Goal: Check status

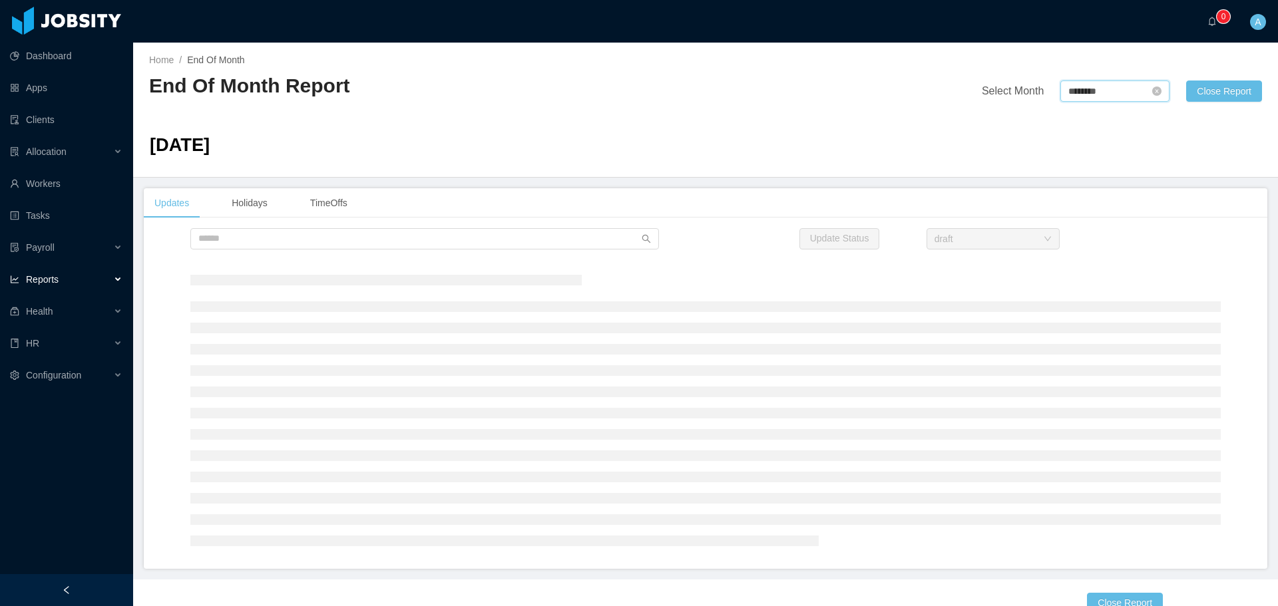
click at [1103, 90] on input "********" at bounding box center [1114, 91] width 109 height 21
click at [1215, 93] on link at bounding box center [1211, 92] width 17 height 26
click at [1188, 209] on link "Sep" at bounding box center [1194, 209] width 27 height 16
type input "********"
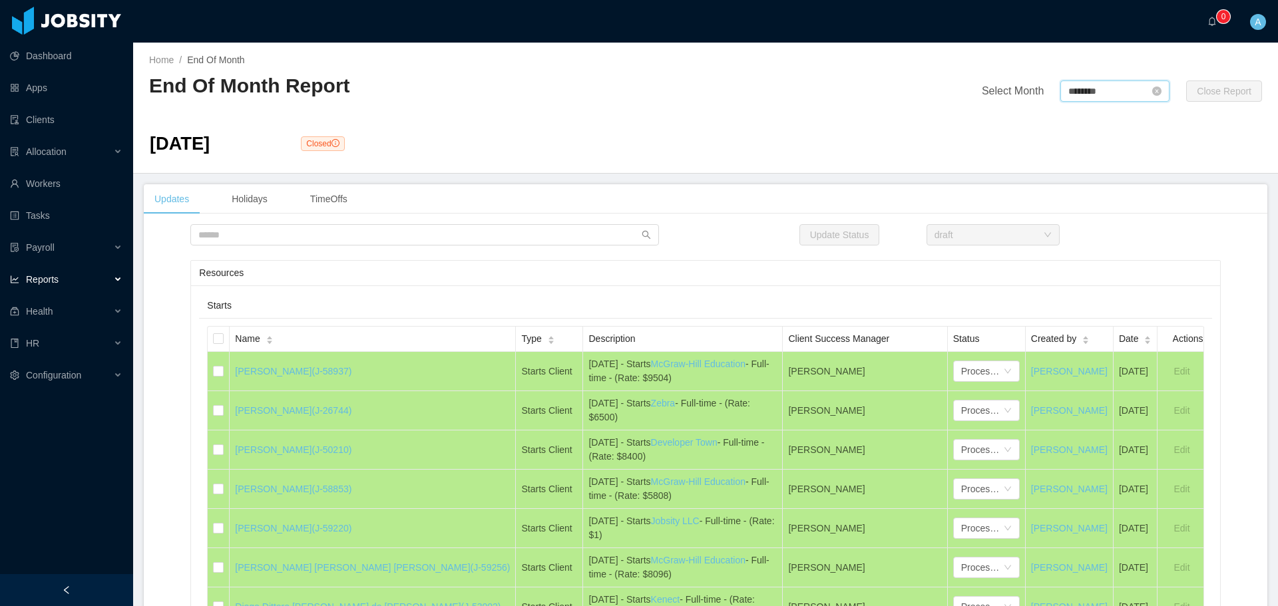
click at [1083, 100] on input "********" at bounding box center [1114, 91] width 109 height 21
click at [1085, 87] on div "2025 x" at bounding box center [1132, 92] width 185 height 27
click at [1192, 205] on link "Sep" at bounding box center [1194, 209] width 27 height 16
click at [1180, 228] on div "Update Status draft" at bounding box center [705, 235] width 1123 height 22
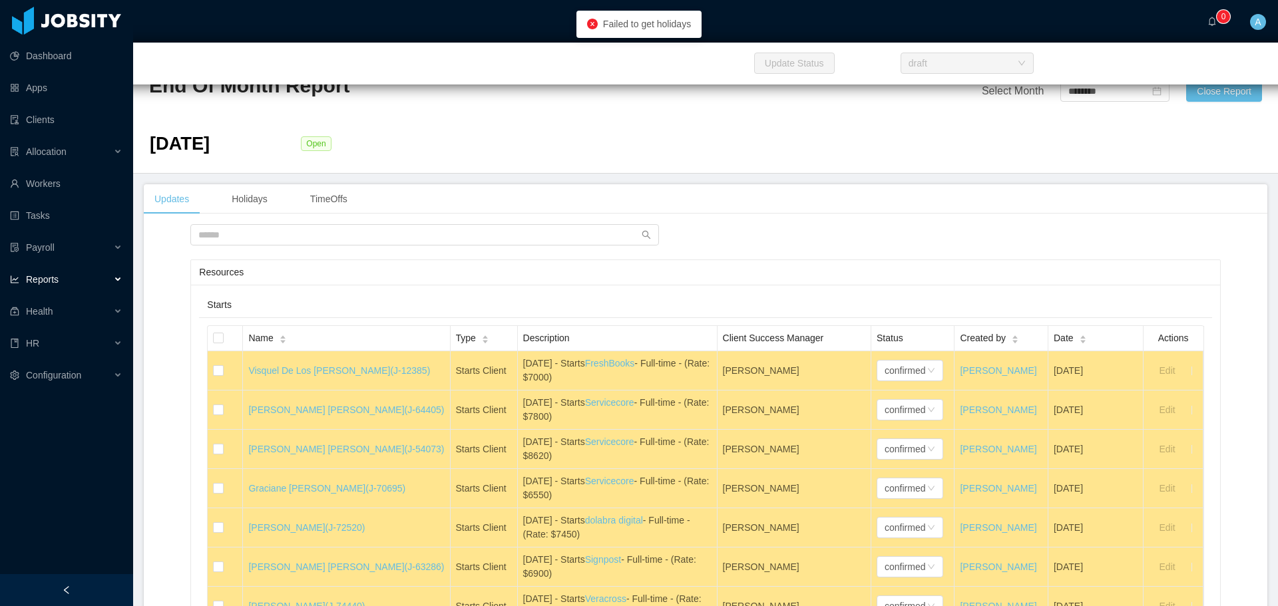
scroll to position [736, 0]
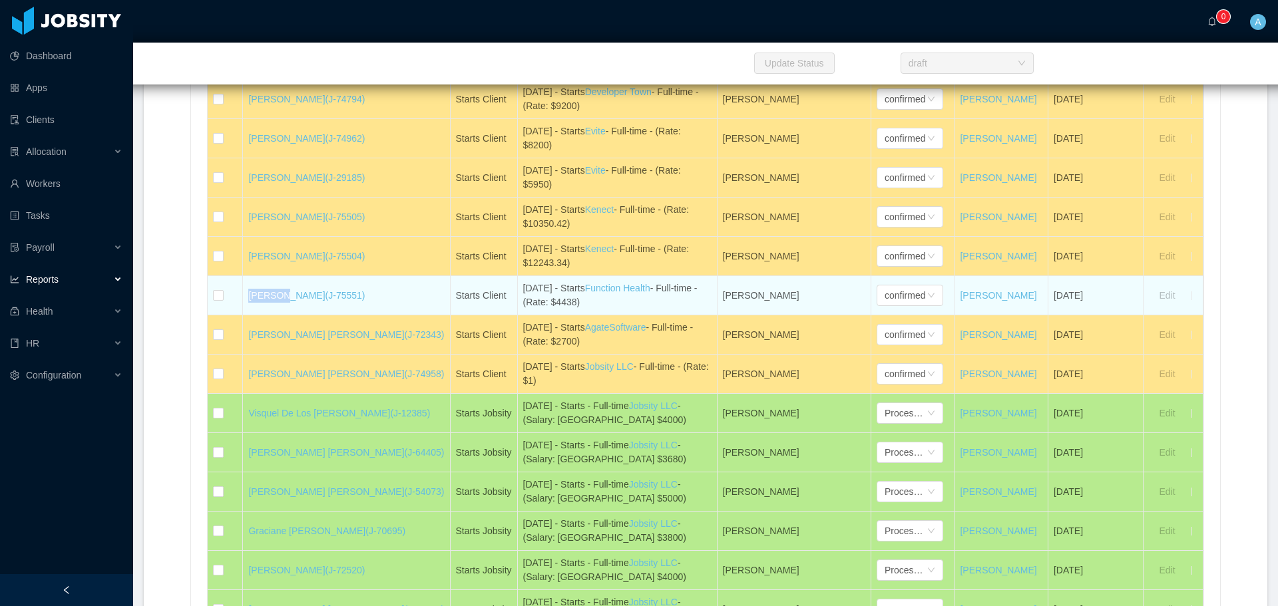
click at [542, 295] on div "[DATE] - Starts Function Health - Full-time - (Rate: $4438)" at bounding box center [617, 295] width 188 height 28
click at [531, 298] on div "[DATE] - Starts Function Health - Full-time - (Rate: $4438)" at bounding box center [617, 295] width 188 height 28
click at [534, 293] on div "[DATE] - Starts Function Health - Full-time - (Rate: $4438)" at bounding box center [617, 295] width 188 height 28
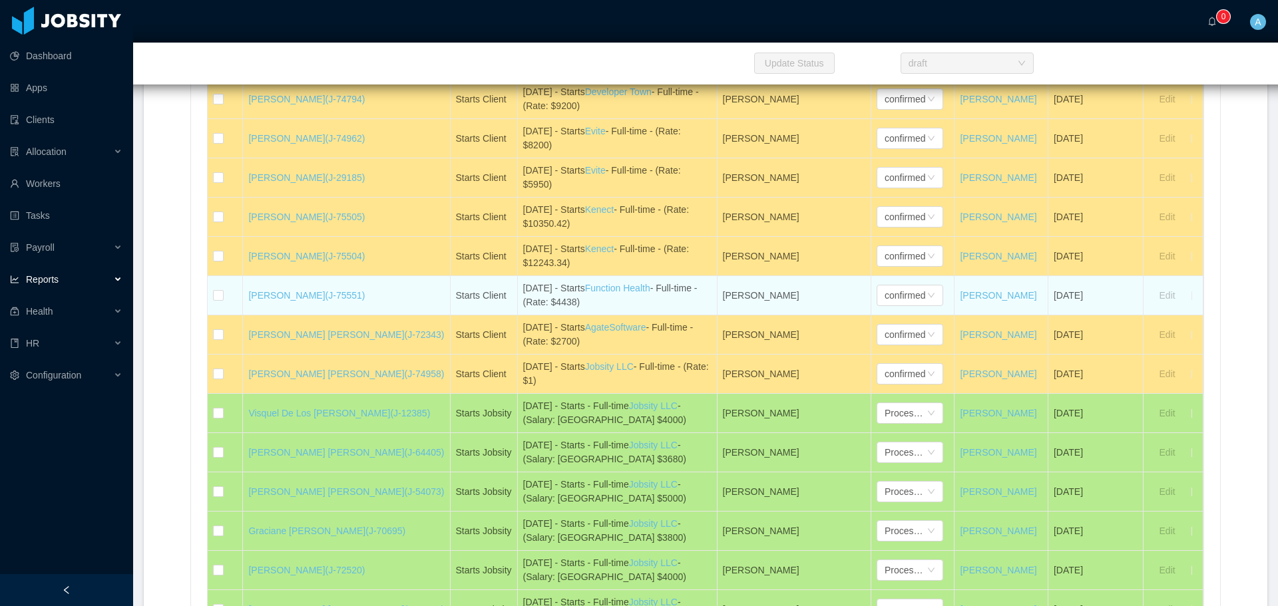
click at [534, 293] on div "[DATE] - Starts Function Health - Full-time - (Rate: $4438)" at bounding box center [617, 295] width 188 height 28
click at [552, 292] on div "[DATE] - Starts Function Health - Full-time - (Rate: $4438)" at bounding box center [617, 295] width 188 height 28
click at [657, 309] on div "[DATE] - Starts Function Health - Full-time - (Rate: $4438)" at bounding box center [617, 295] width 188 height 28
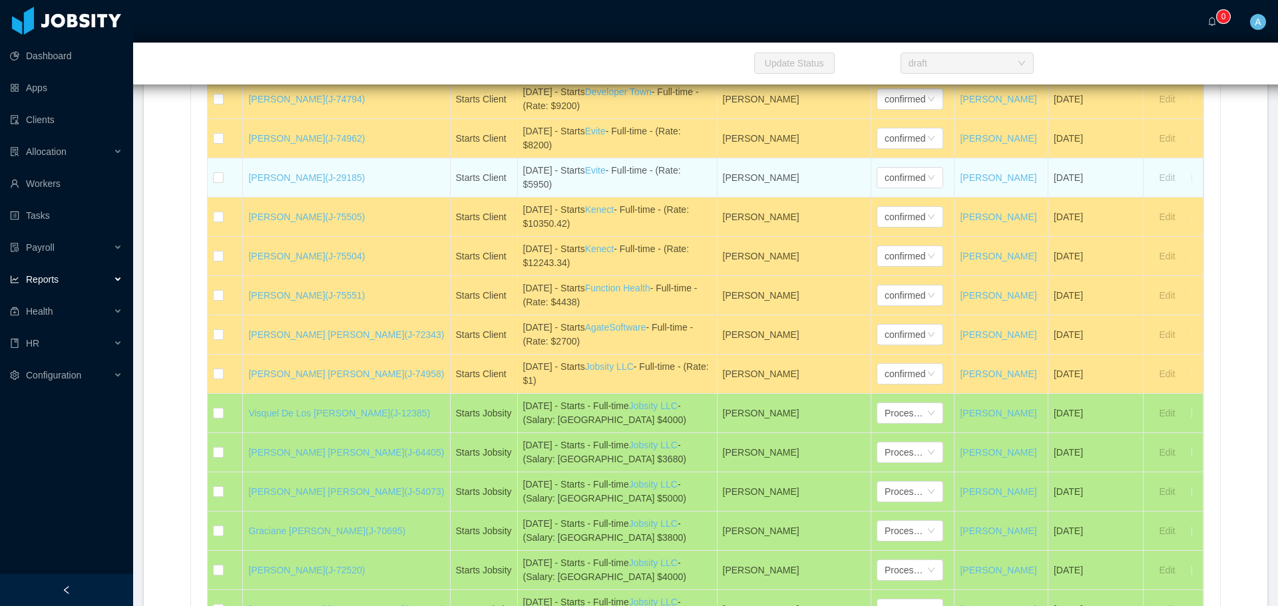
scroll to position [599, 0]
